Goal: Find specific page/section: Find specific page/section

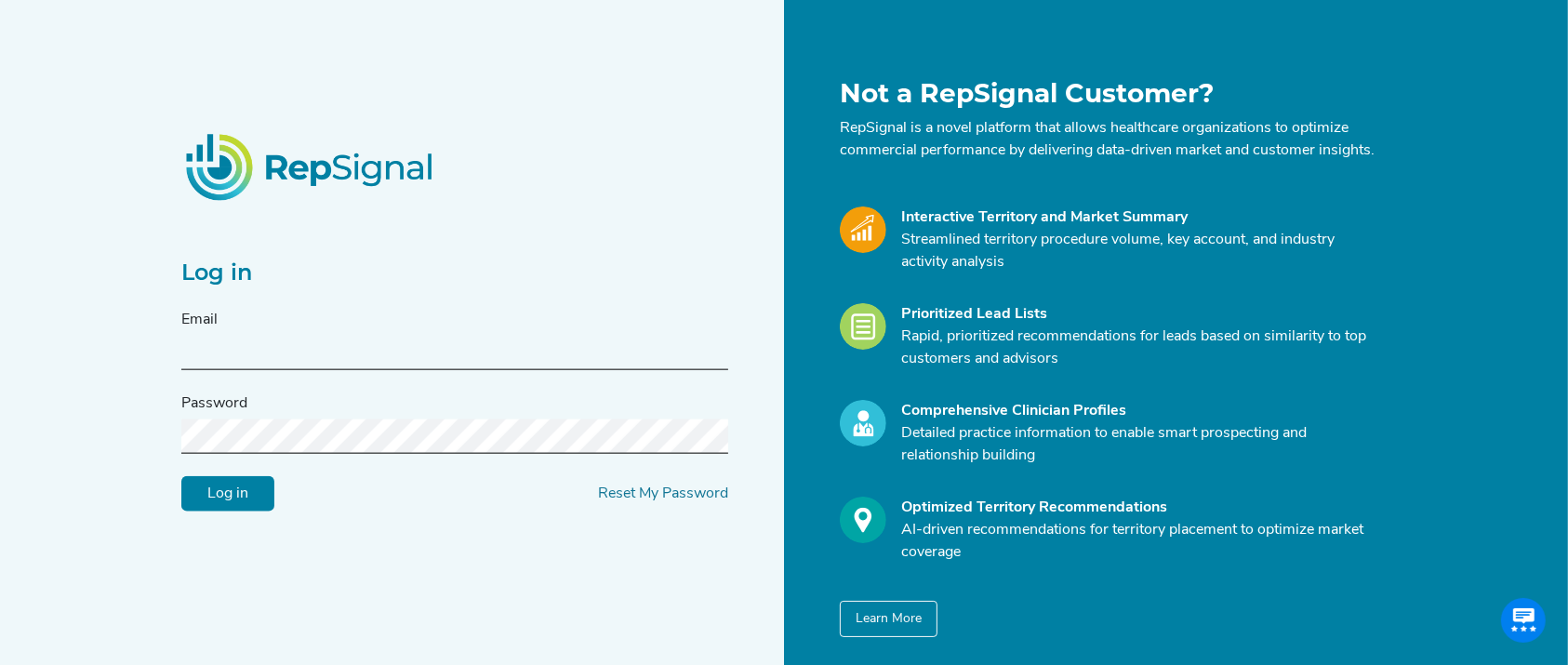
type input "[EMAIL_ADDRESS][DOMAIN_NAME]"
click at [290, 536] on div "Log in Email [EMAIL_ADDRESS][DOMAIN_NAME] Password Log in Reset My Password" at bounding box center [477, 357] width 614 height 559
click at [220, 499] on input "Log in" at bounding box center [228, 494] width 93 height 36
